Goal: Transaction & Acquisition: Purchase product/service

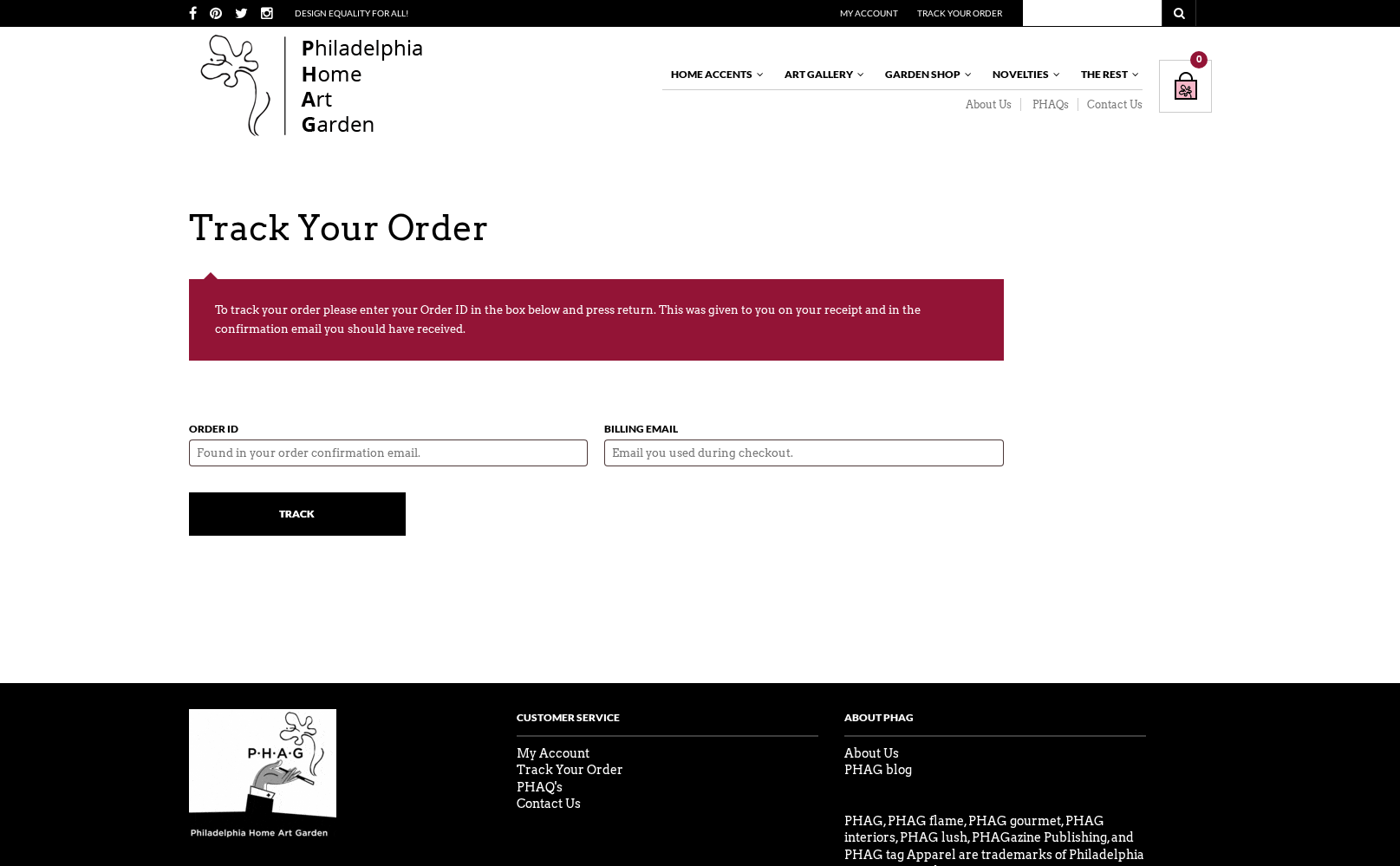
click at [332, 82] on img at bounding box center [311, 86] width 246 height 111
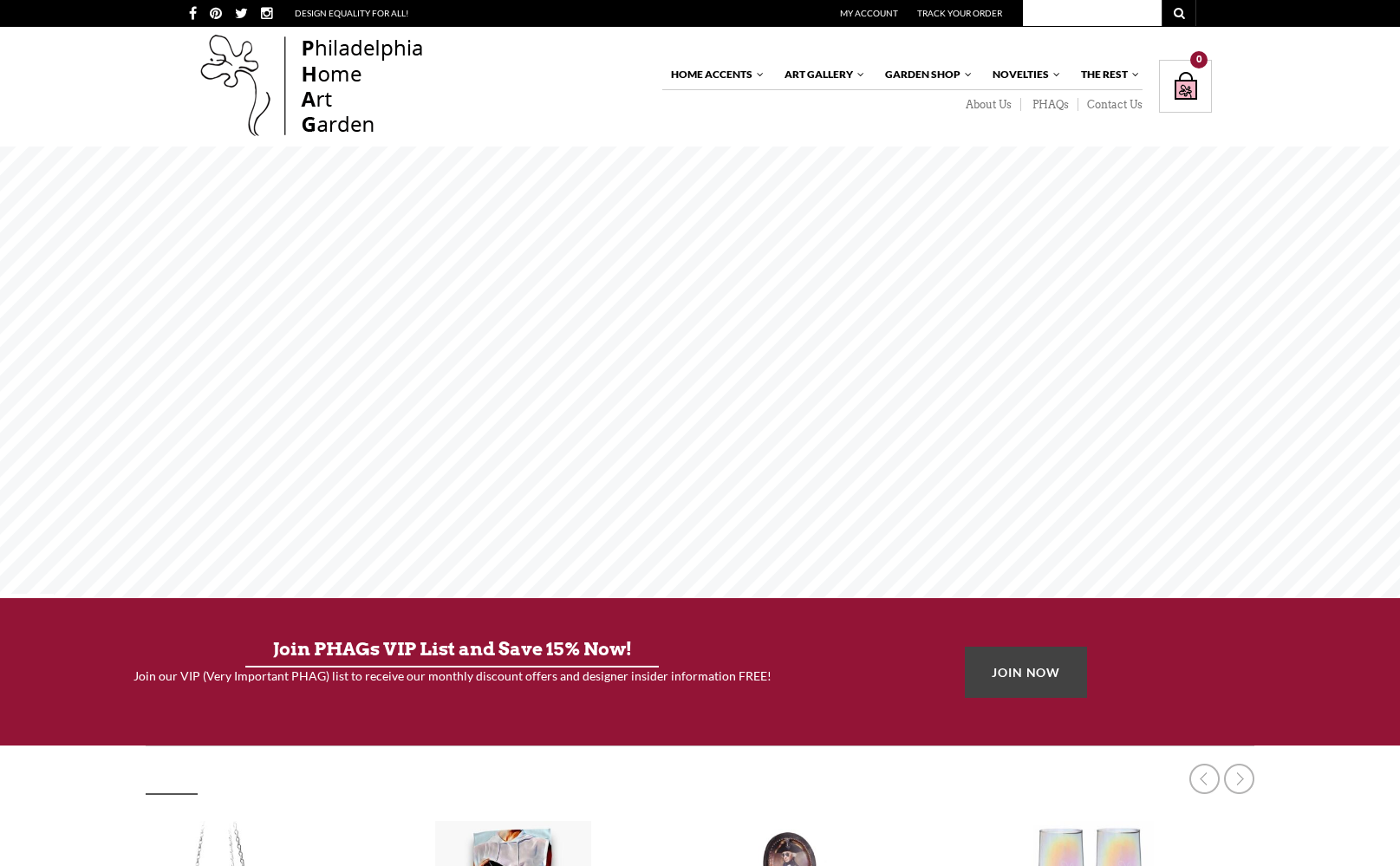
click at [1074, 27] on div "Home Accents Furniture Living Dining Bedroom The White Glove Collection Home De…" at bounding box center [700, 86] width 1400 height 119
click at [1070, 16] on input "text" at bounding box center [1091, 13] width 138 height 26
type input "gay"
click at [1178, 13] on button "submit" at bounding box center [1179, 13] width 35 height 26
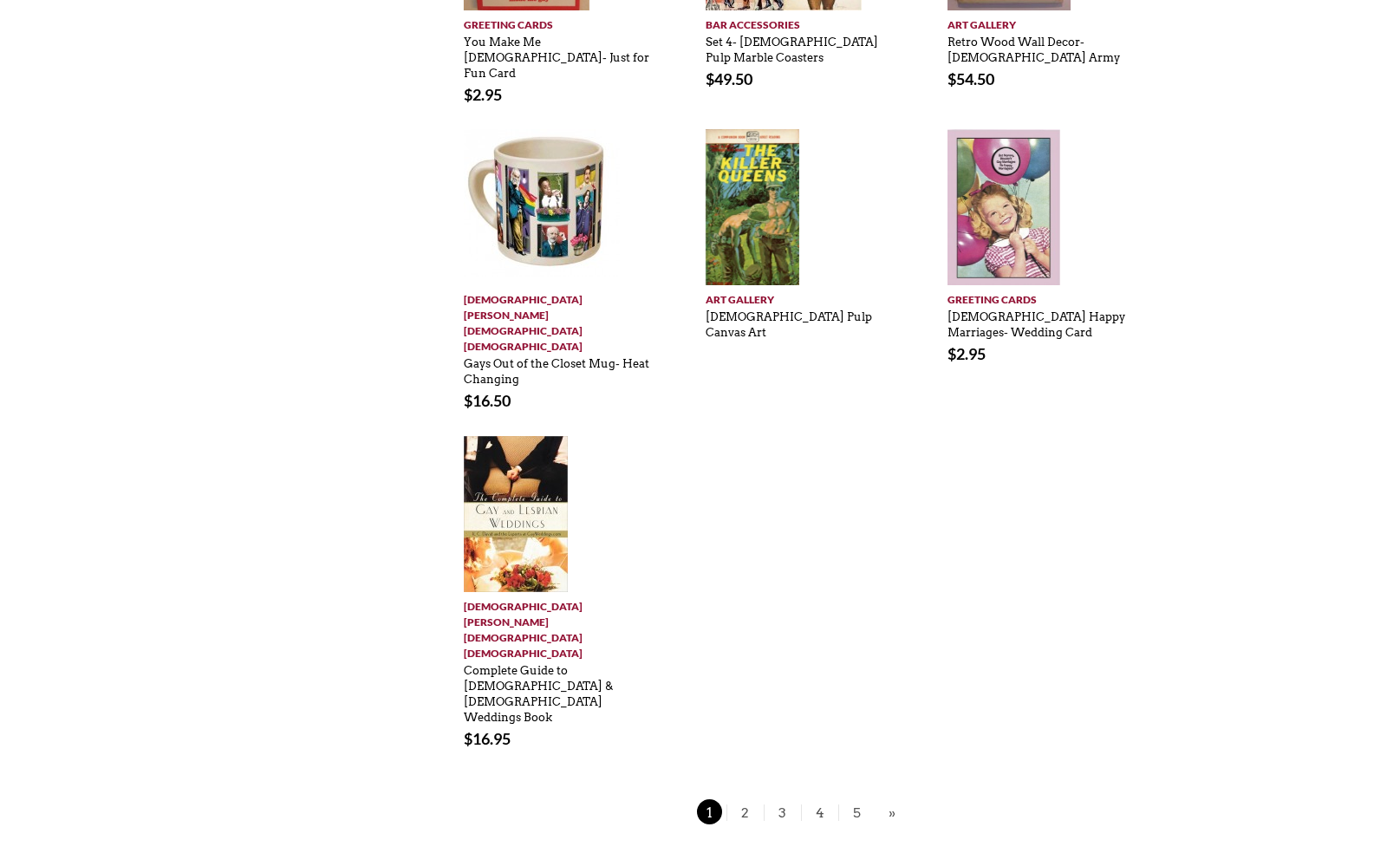
scroll to position [915, 0]
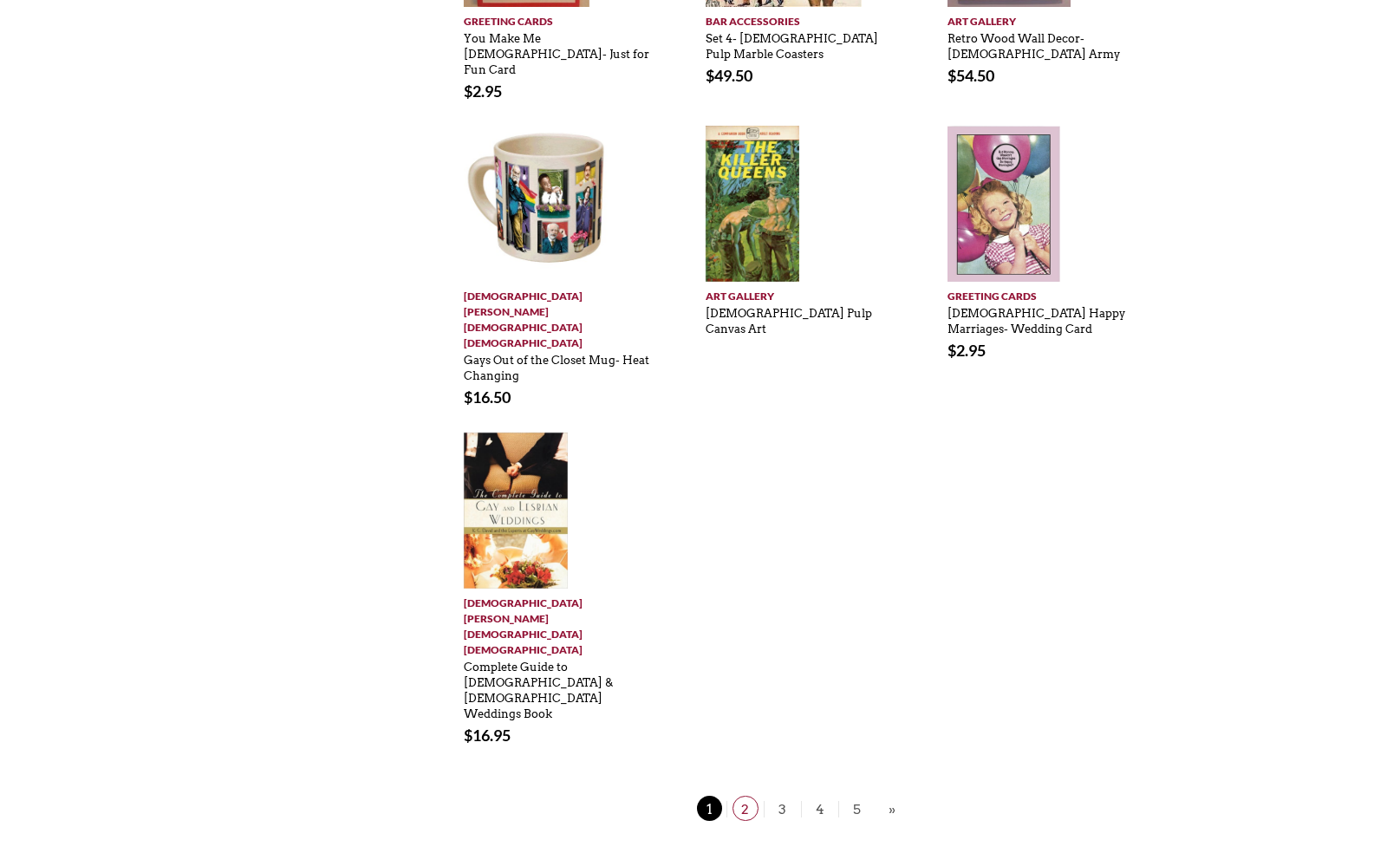
click at [747, 796] on span "2" at bounding box center [746, 808] width 26 height 25
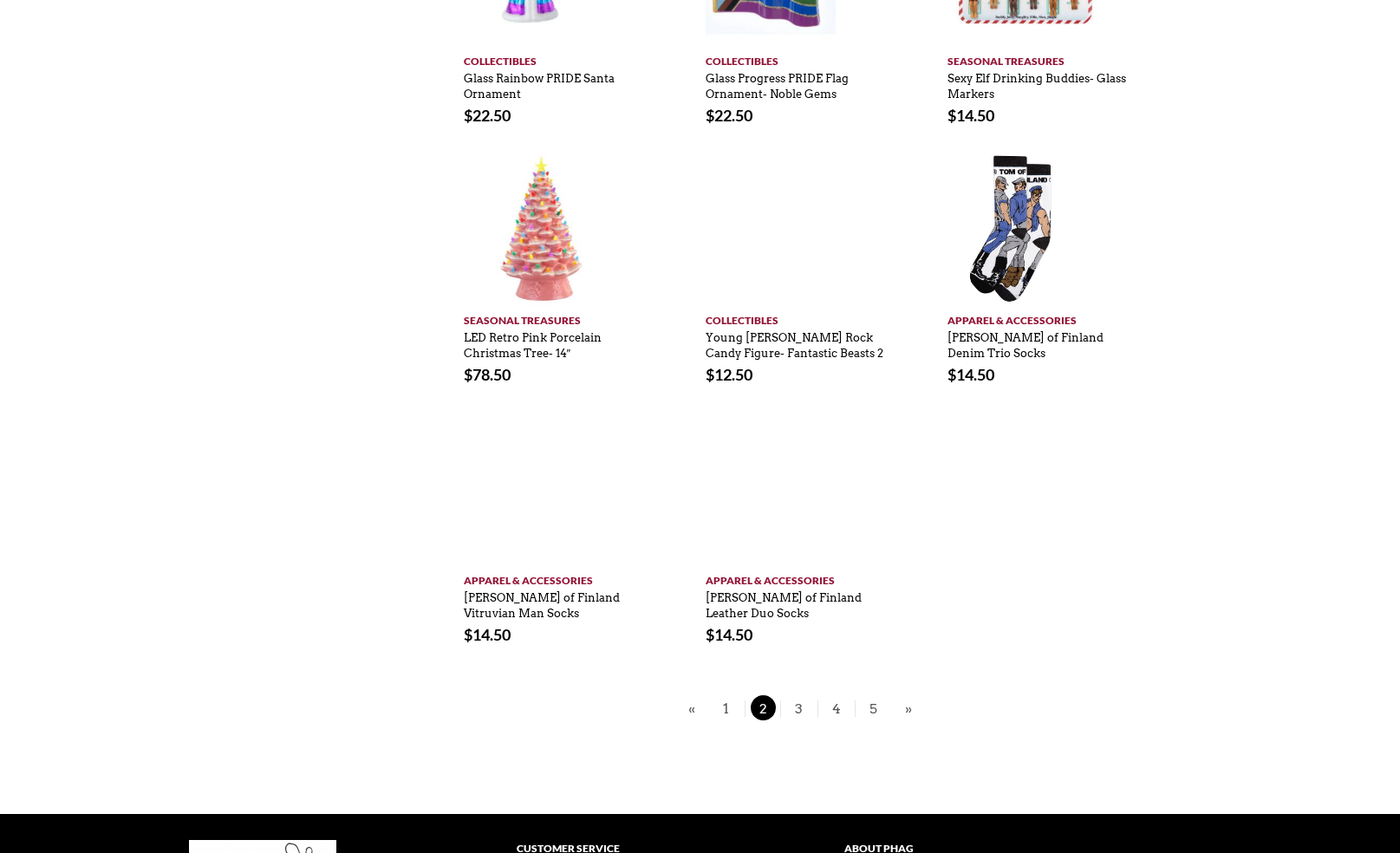
scroll to position [831, 0]
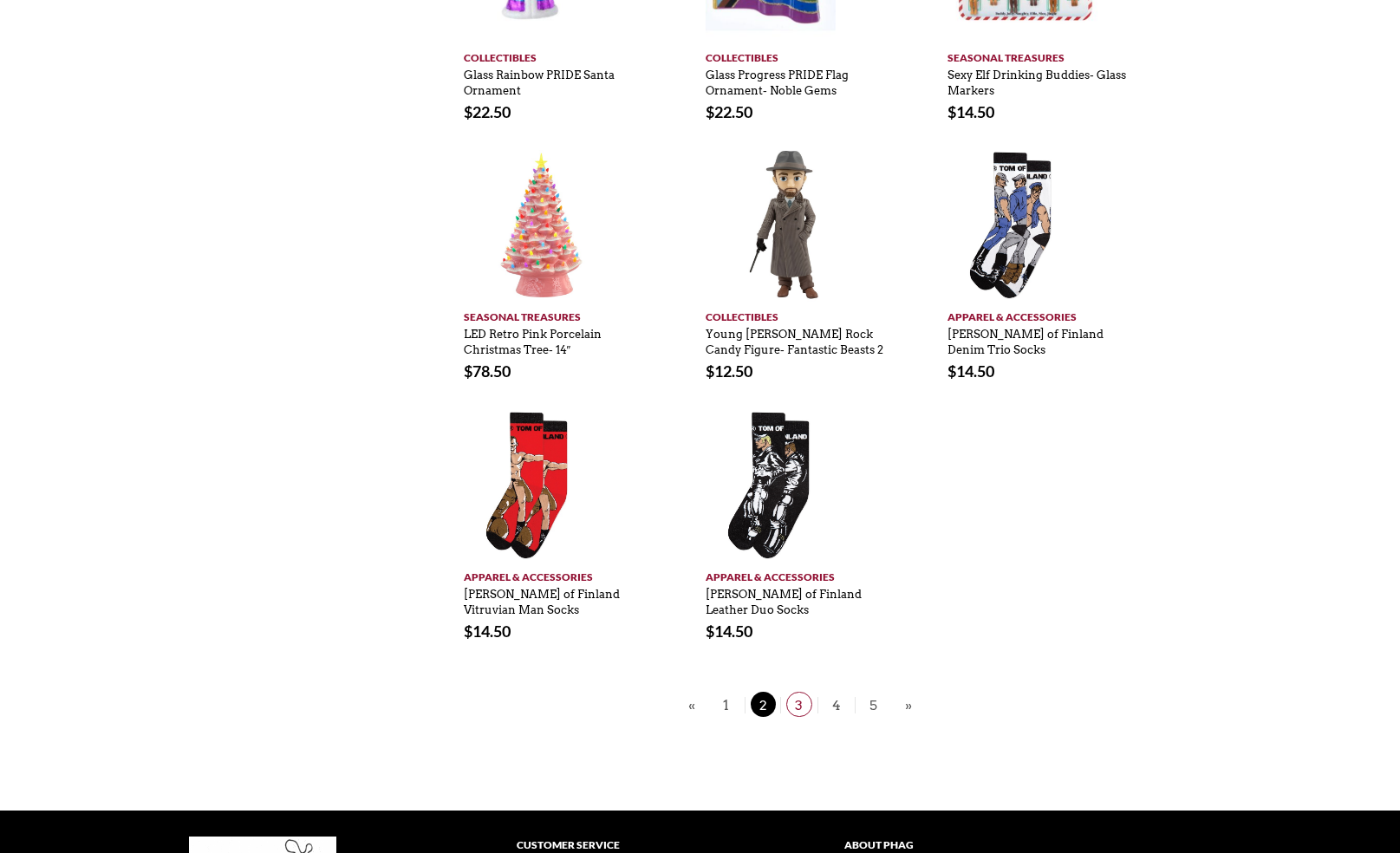
click at [799, 692] on span "3" at bounding box center [799, 704] width 26 height 25
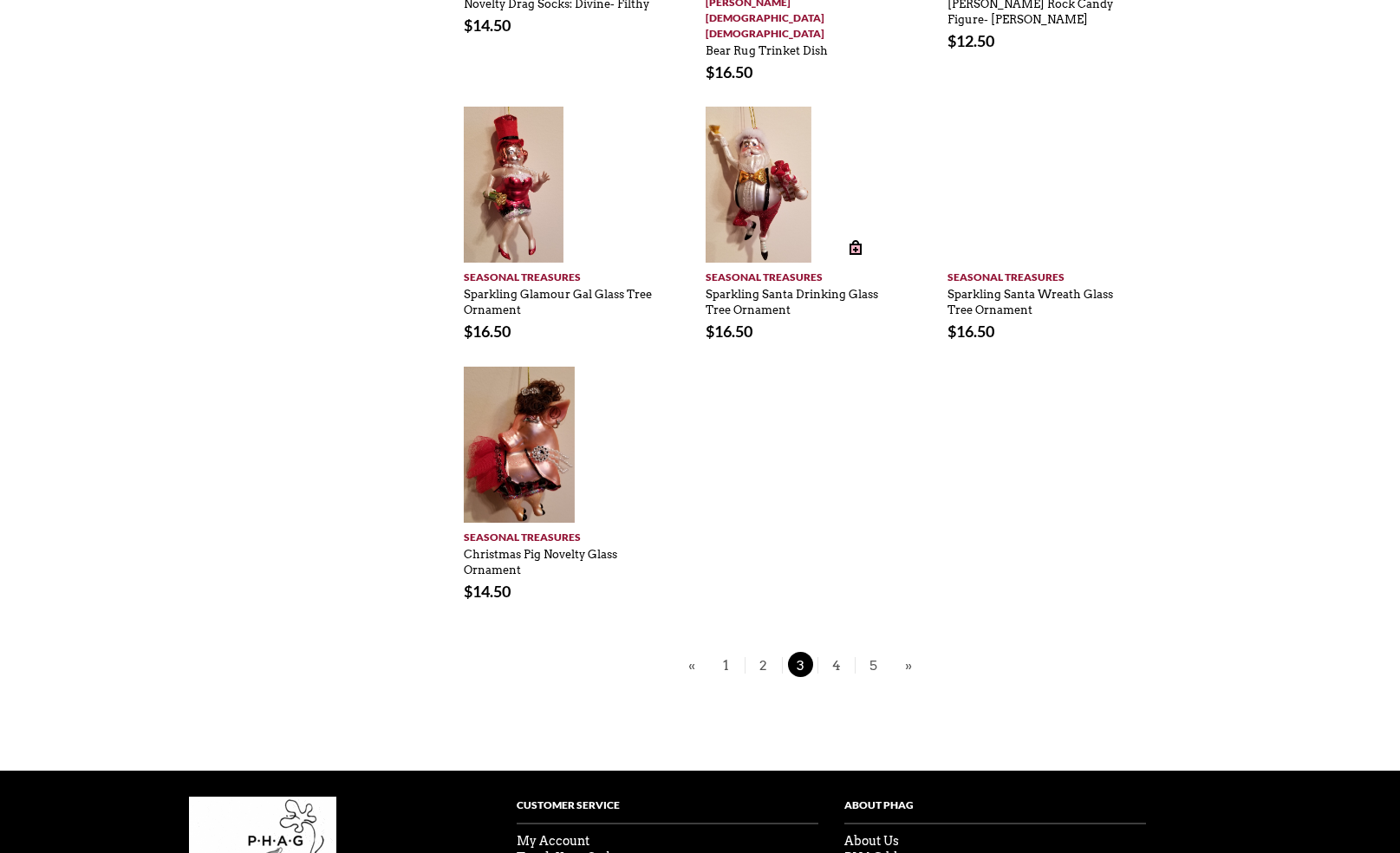
scroll to position [971, 0]
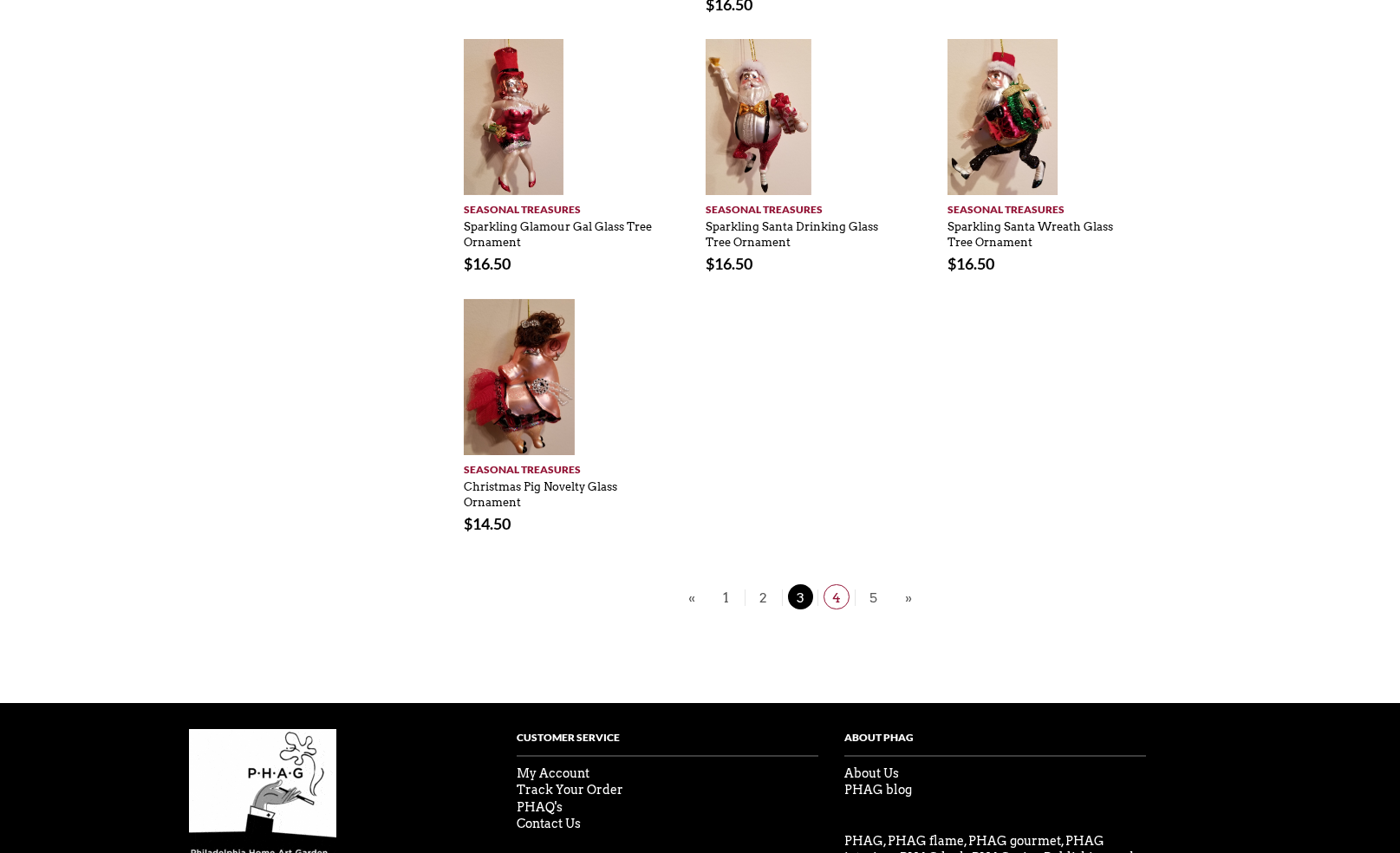
click at [826, 584] on span "4" at bounding box center [836, 596] width 26 height 25
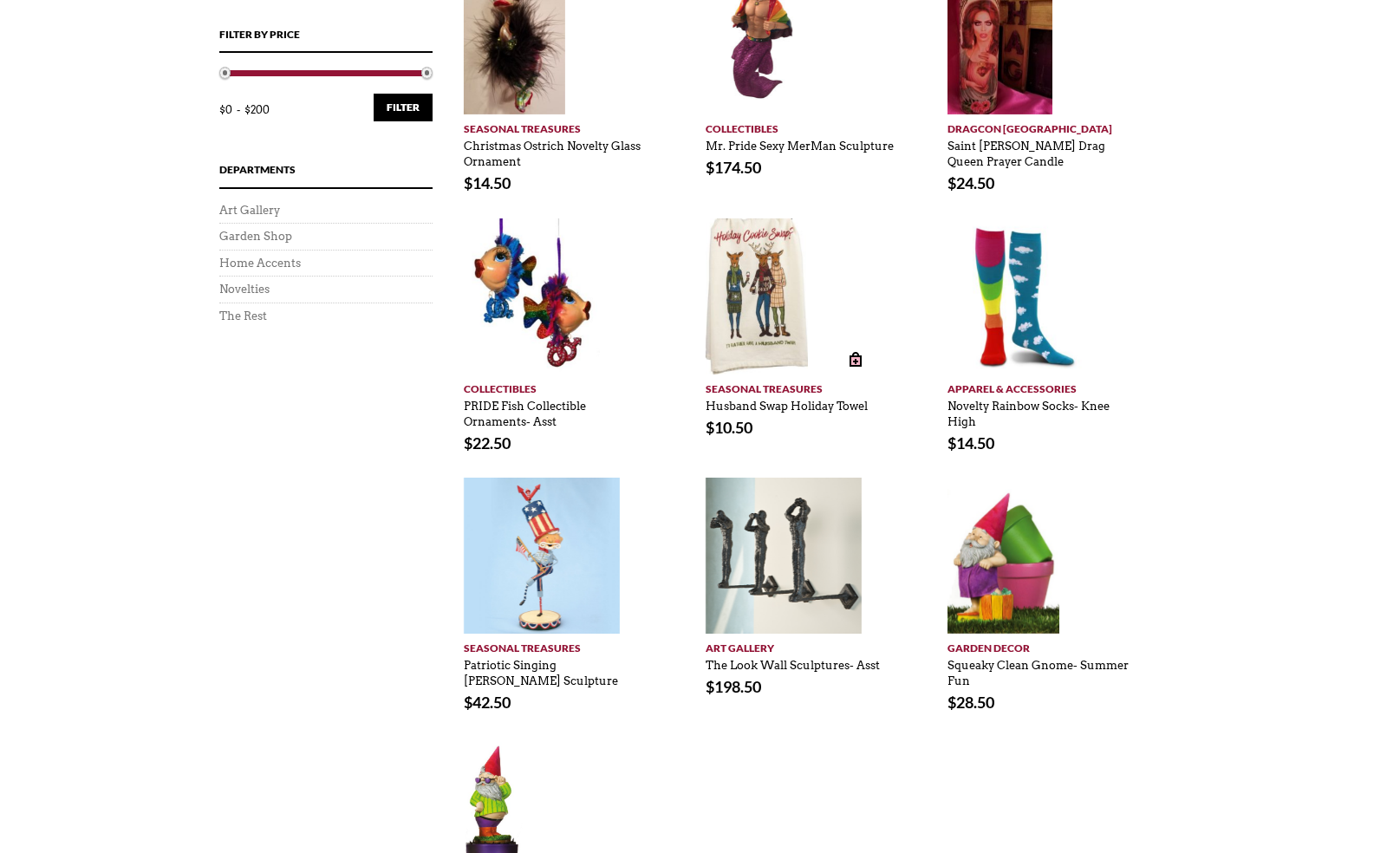
scroll to position [751, 0]
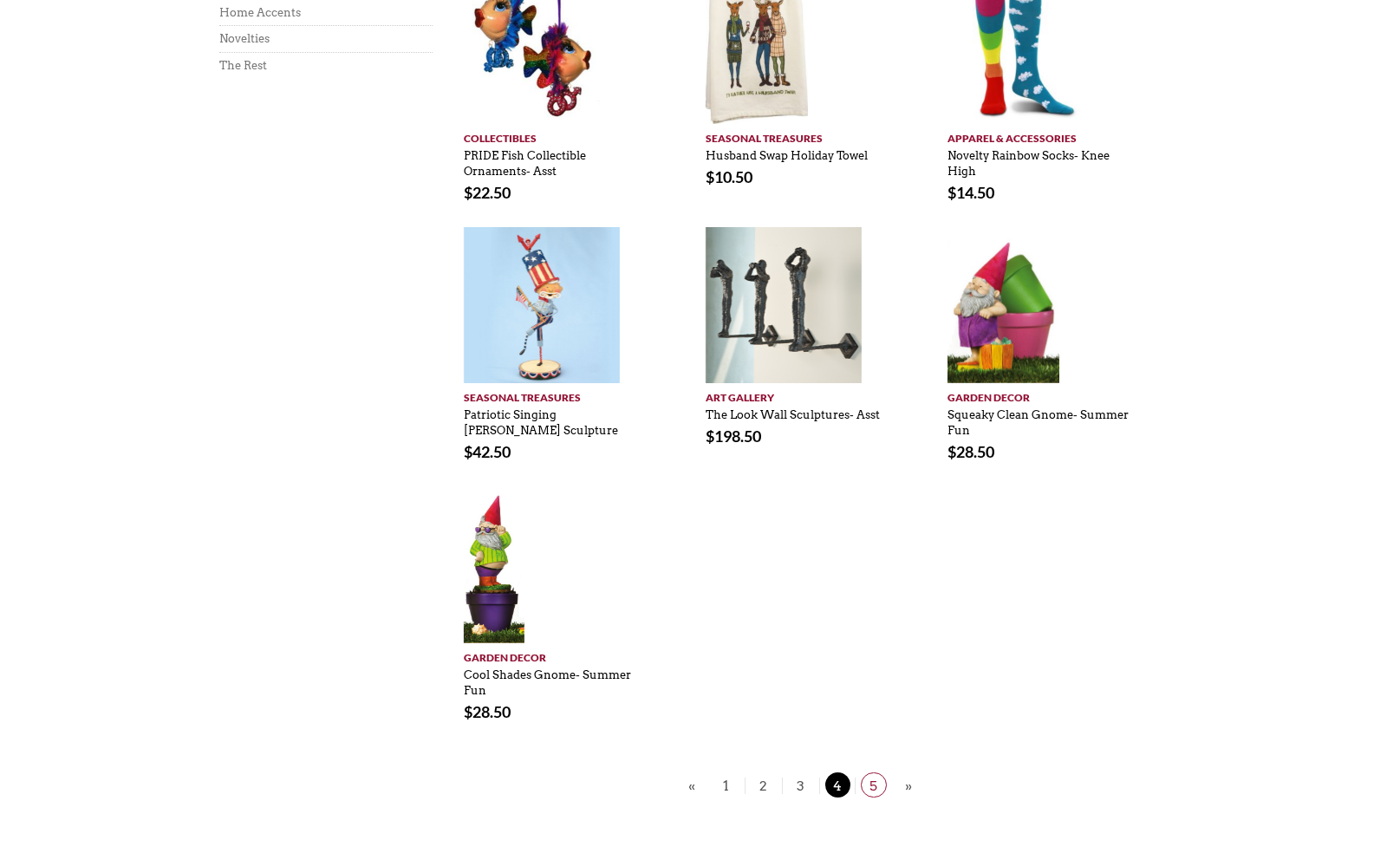
click at [869, 772] on span "5" at bounding box center [874, 784] width 26 height 25
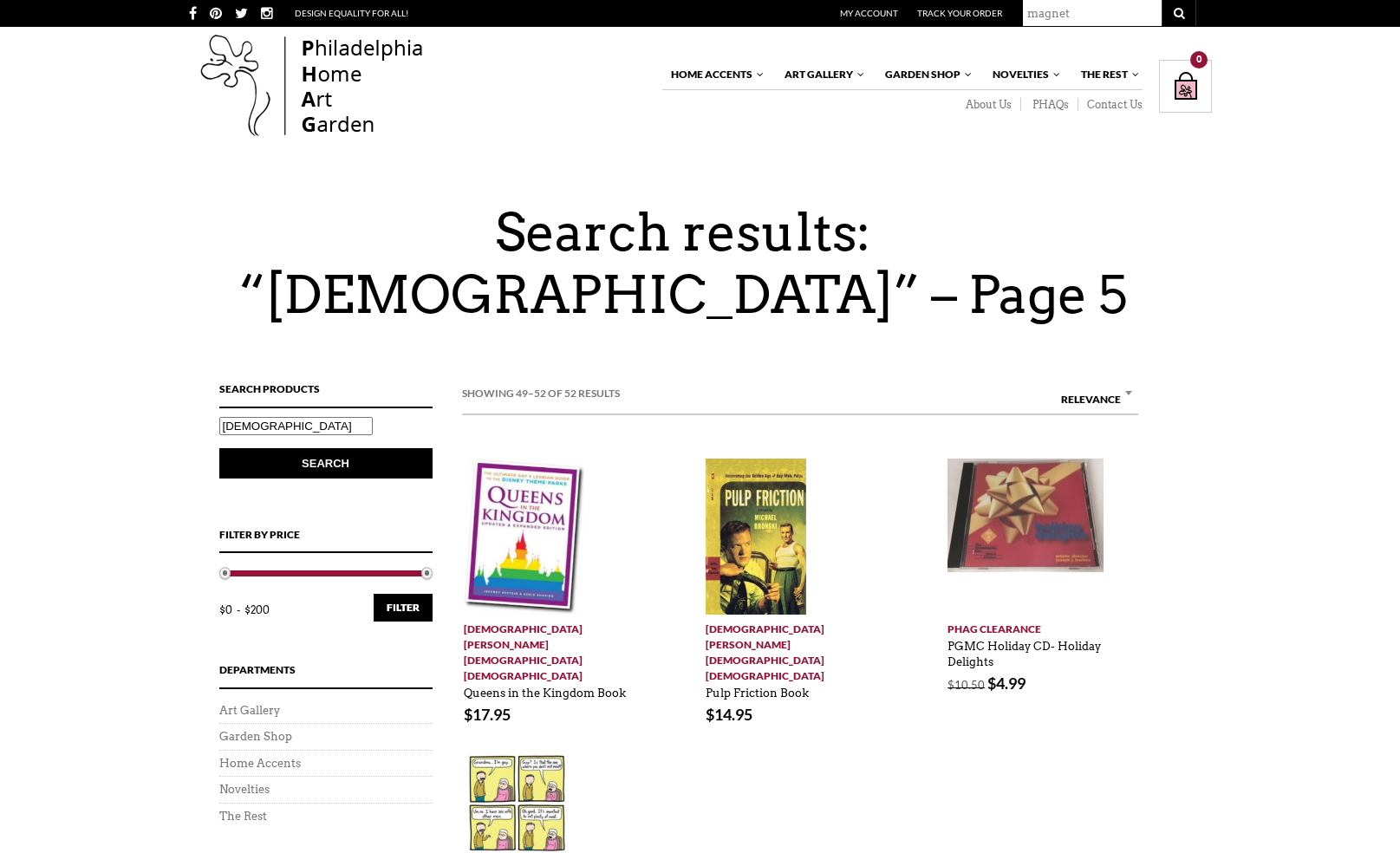
type input "magnet"
click at [1178, 13] on button "submit" at bounding box center [1179, 13] width 35 height 26
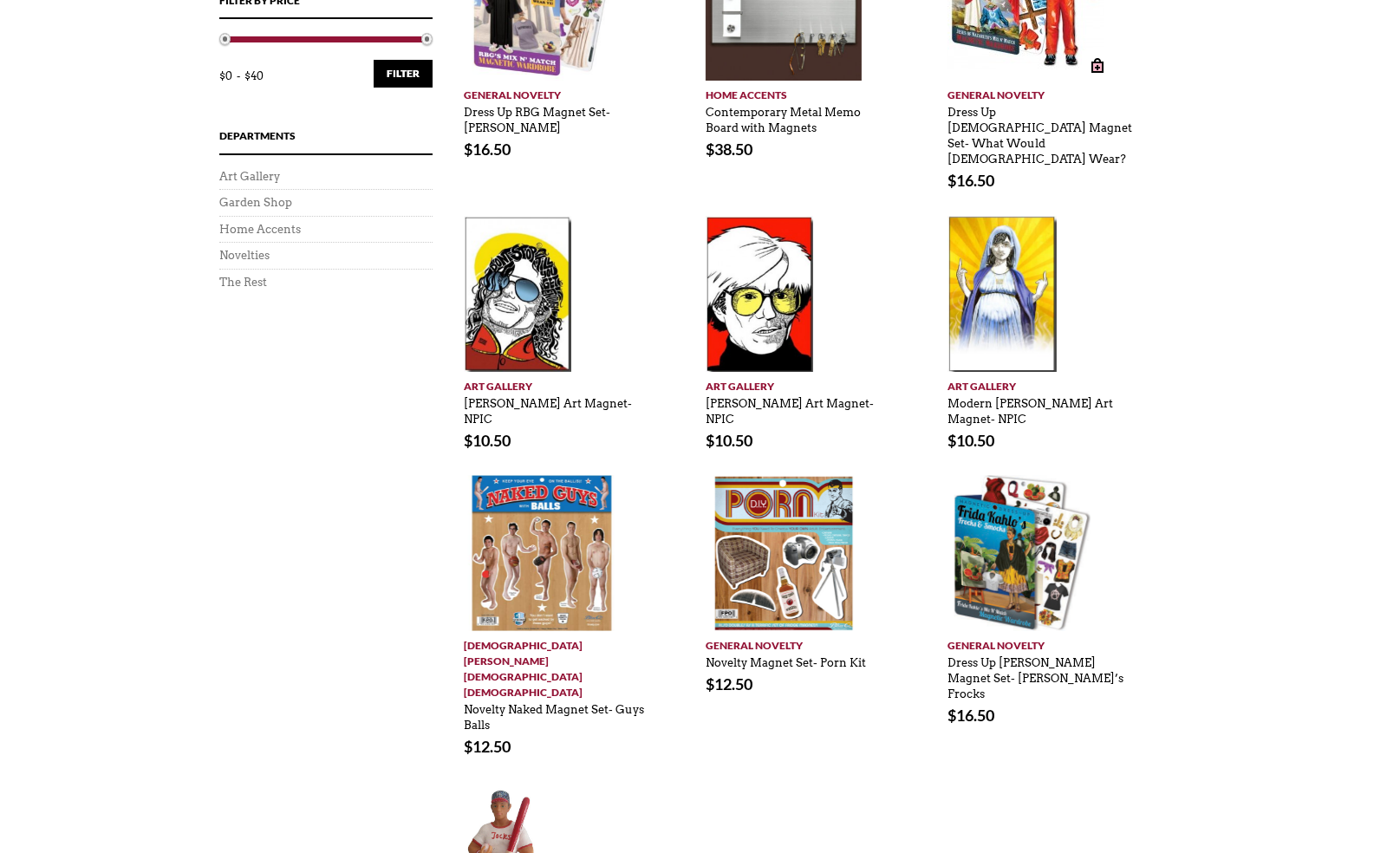
scroll to position [737, 0]
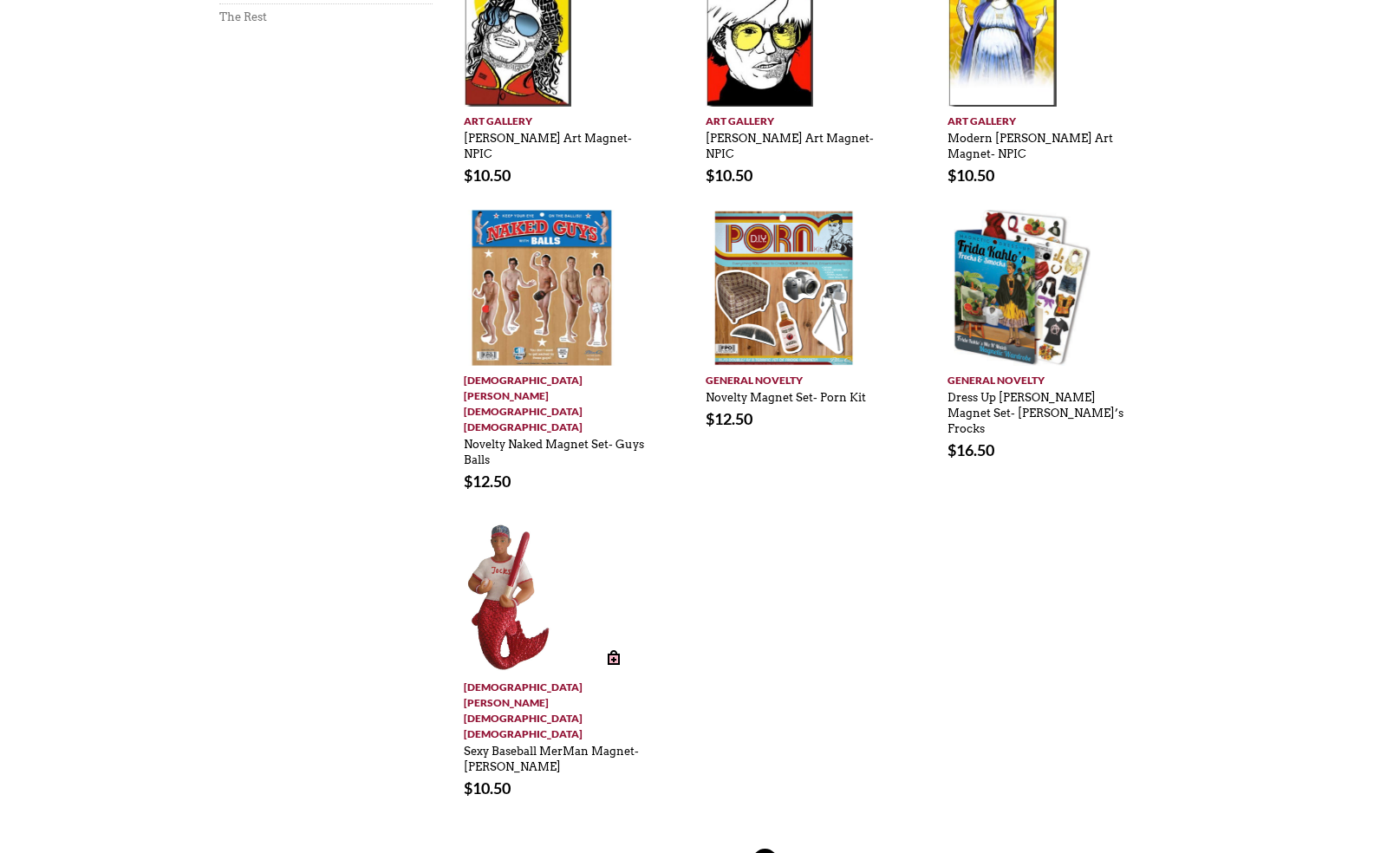
click at [514, 536] on img at bounding box center [508, 594] width 90 height 156
click at [582, 736] on link "Sexy Baseball MerMan Magnet- [PERSON_NAME]" at bounding box center [551, 756] width 175 height 38
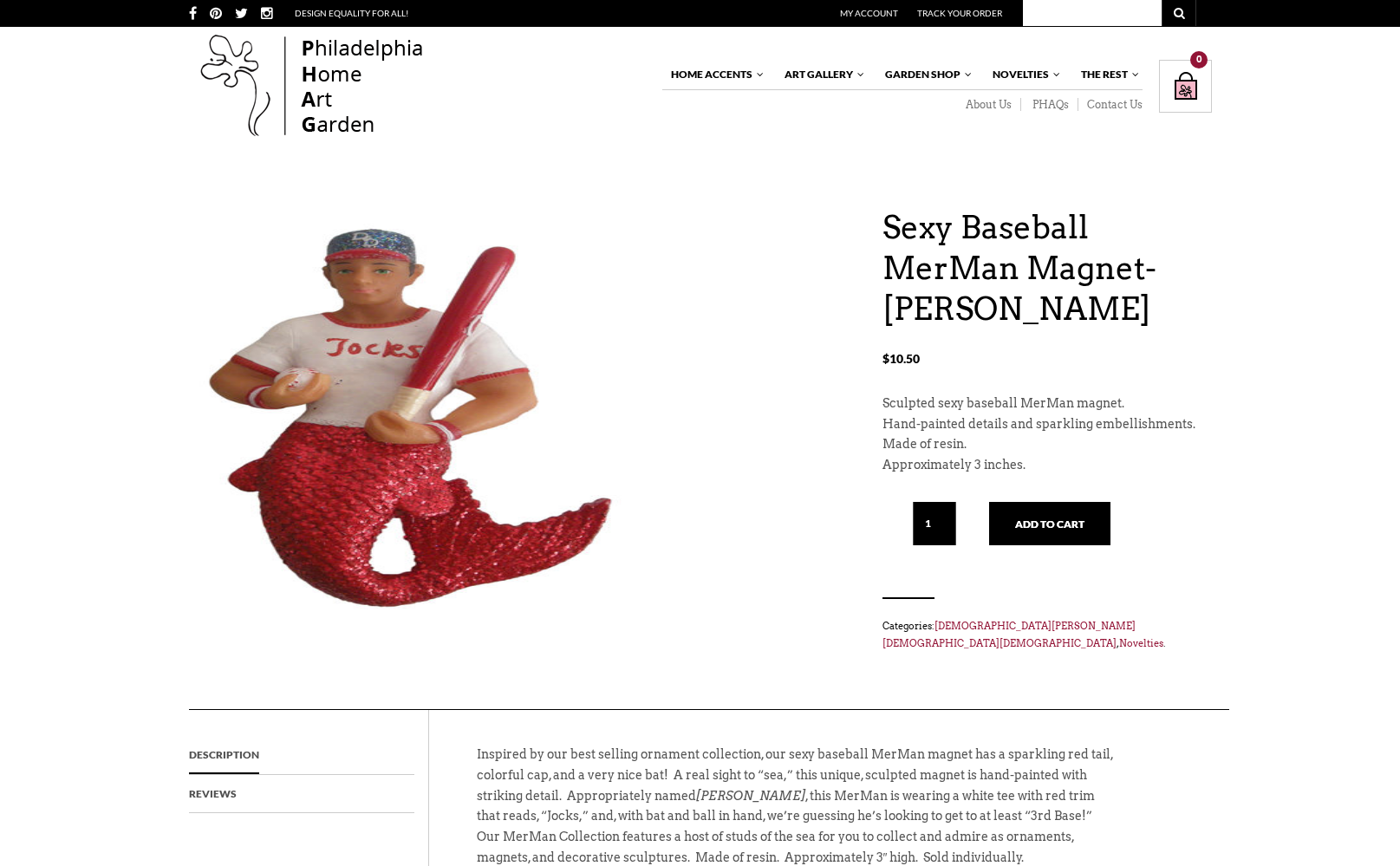
click at [942, 518] on input "1" at bounding box center [934, 524] width 44 height 44
click at [952, 521] on input "1" at bounding box center [934, 524] width 44 height 44
click at [949, 515] on input "2" at bounding box center [934, 524] width 44 height 44
click at [949, 515] on input "3" at bounding box center [934, 524] width 44 height 44
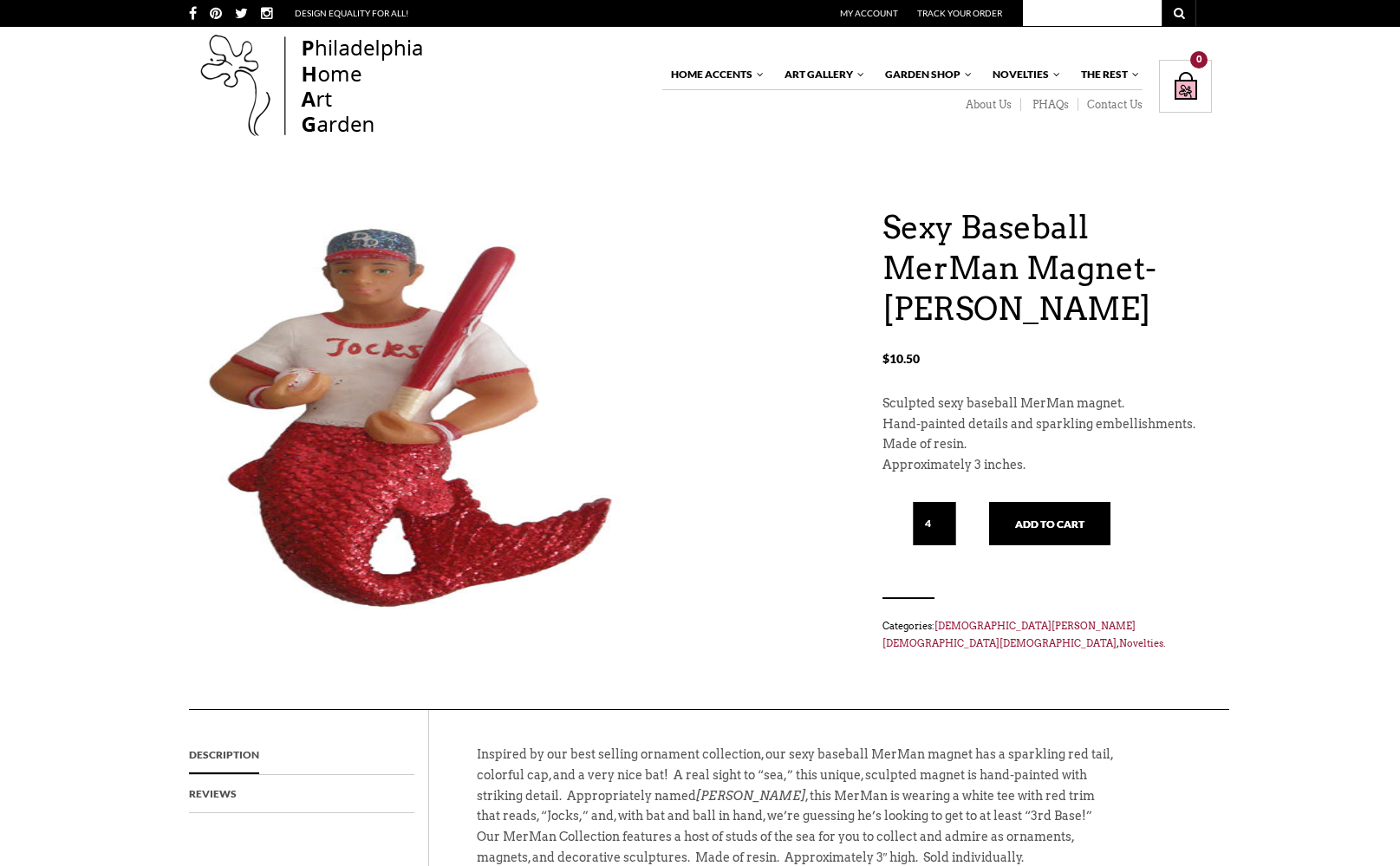
click at [949, 515] on input "4" at bounding box center [934, 524] width 44 height 44
click at [949, 515] on input "5" at bounding box center [934, 524] width 44 height 44
click at [949, 515] on input "6" at bounding box center [934, 524] width 44 height 44
click at [949, 515] on input "7" at bounding box center [934, 524] width 44 height 44
click at [949, 515] on input "8" at bounding box center [934, 524] width 44 height 44
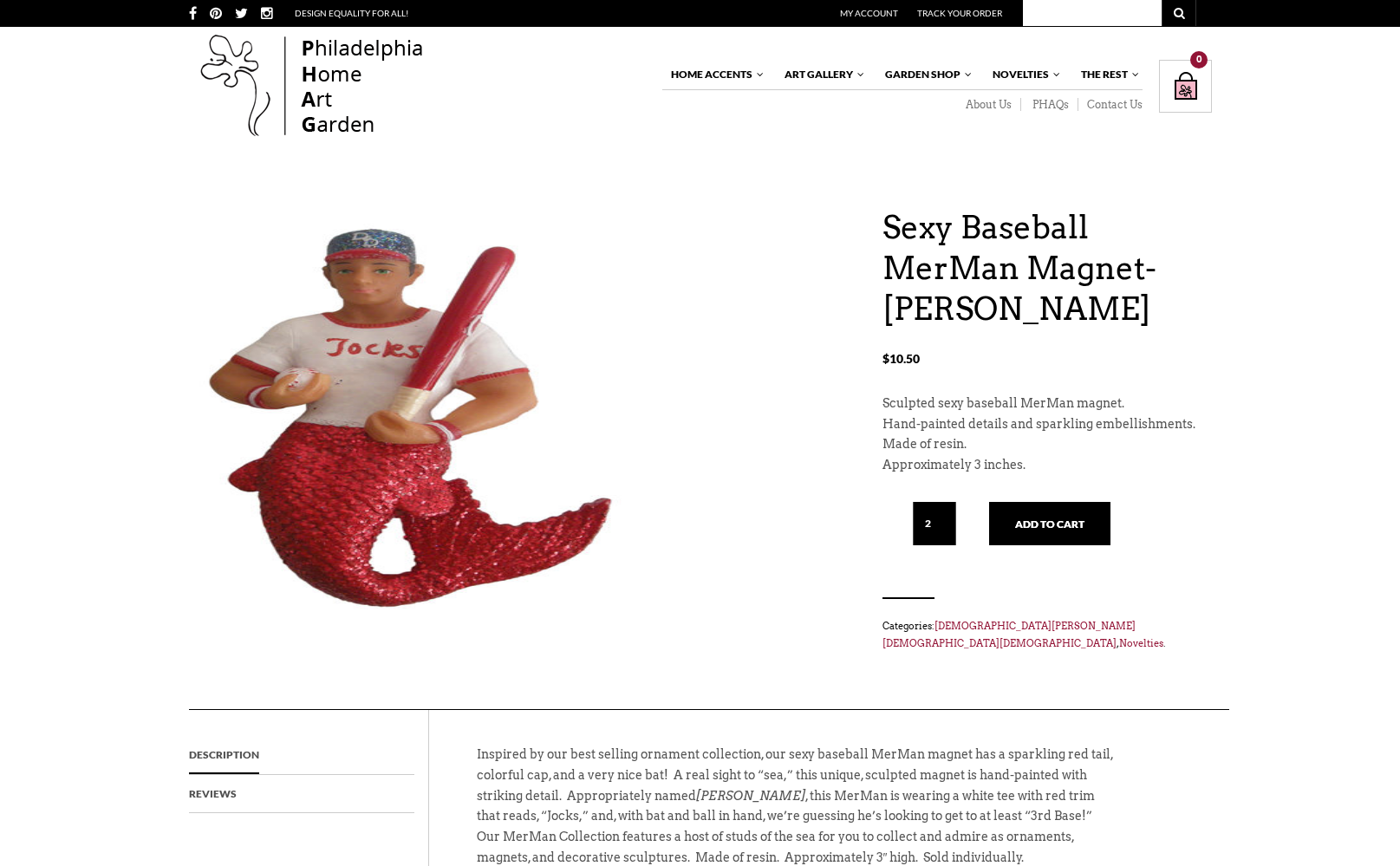
type input "1"
click at [949, 521] on input "1" at bounding box center [934, 524] width 44 height 44
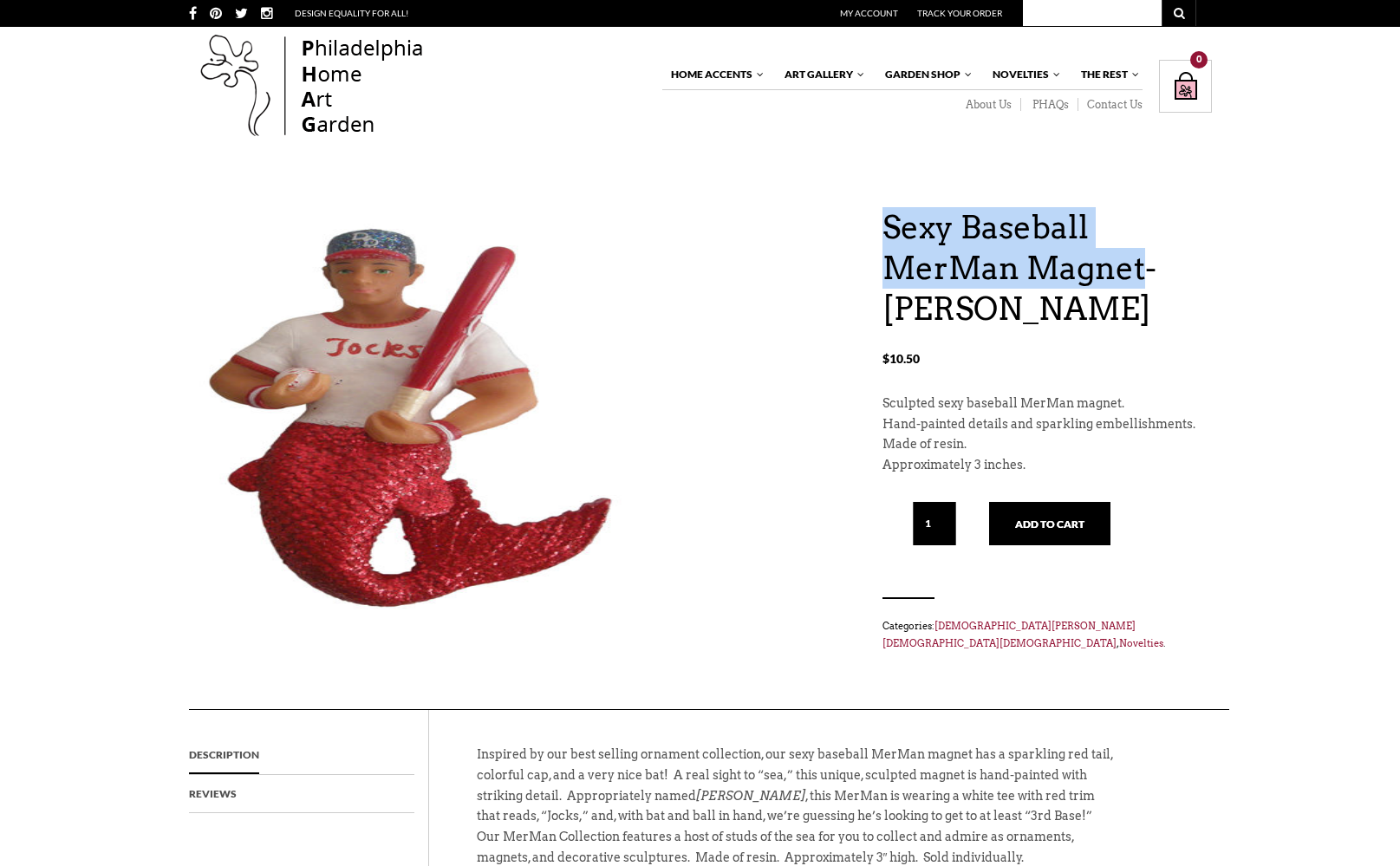
drag, startPoint x: 881, startPoint y: 225, endPoint x: 1141, endPoint y: 277, distance: 265.1
click at [1141, 277] on div "Sexy Baseball MerMan Magnet- [PERSON_NAME] $ 10.50 Sexy Baseball MerMan Magnet-…" at bounding box center [700, 458] width 1022 height 502
copy h1 "Sexy Baseball MerMan Magnet"
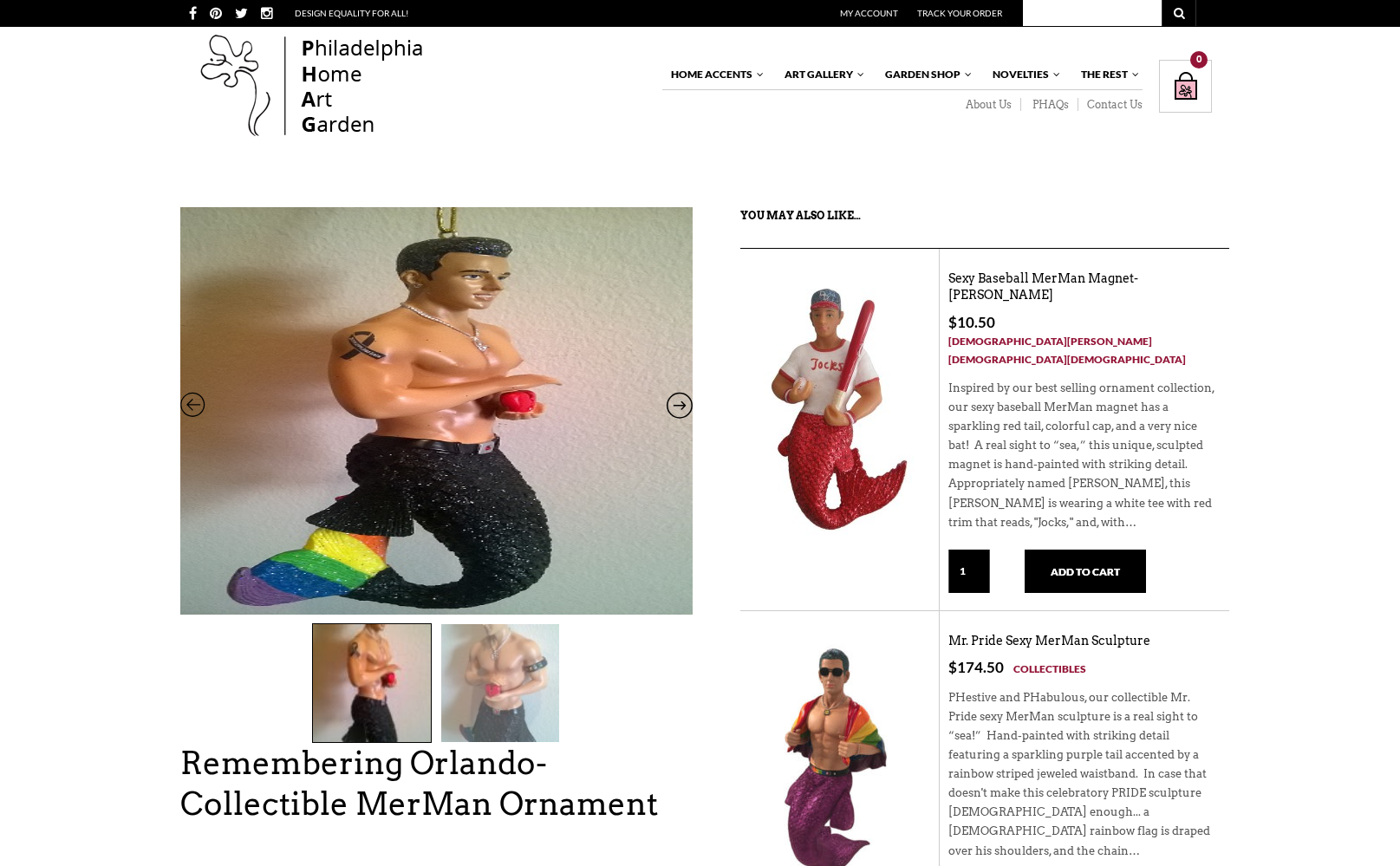
click at [684, 406] on icon at bounding box center [680, 409] width 26 height 23
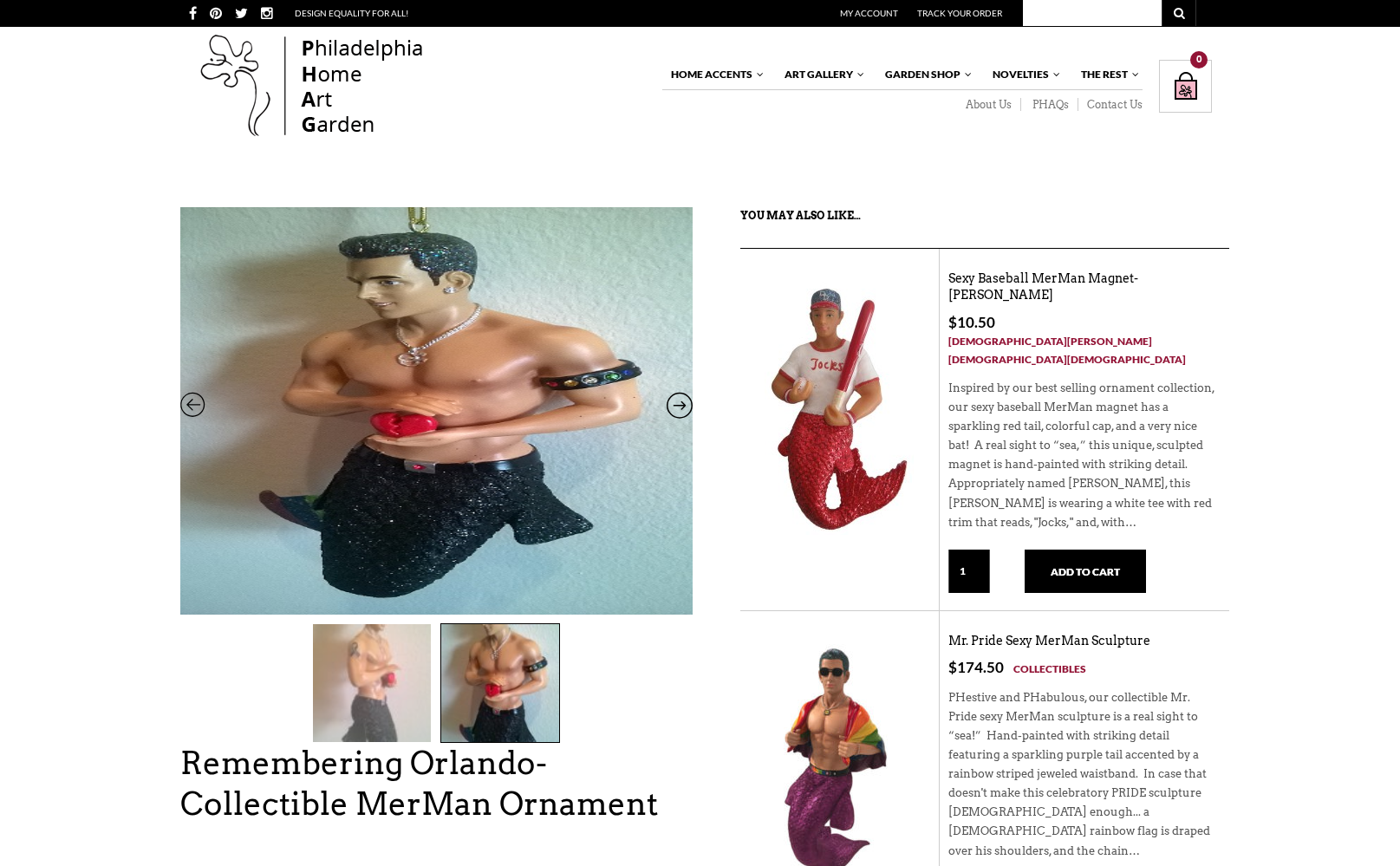
click at [684, 406] on icon at bounding box center [680, 409] width 26 height 23
